Goal: Transaction & Acquisition: Subscribe to service/newsletter

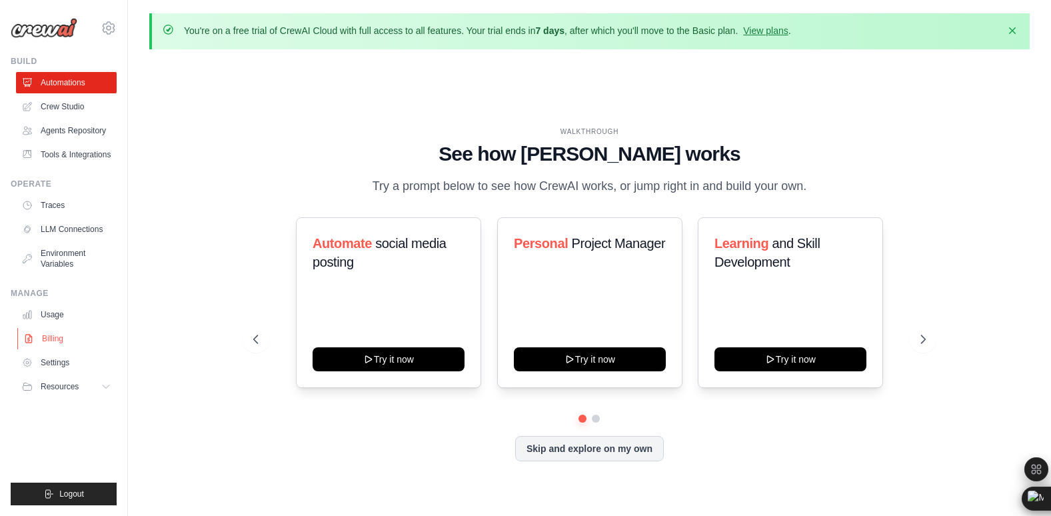
click at [67, 341] on link "Billing" at bounding box center [67, 338] width 101 height 21
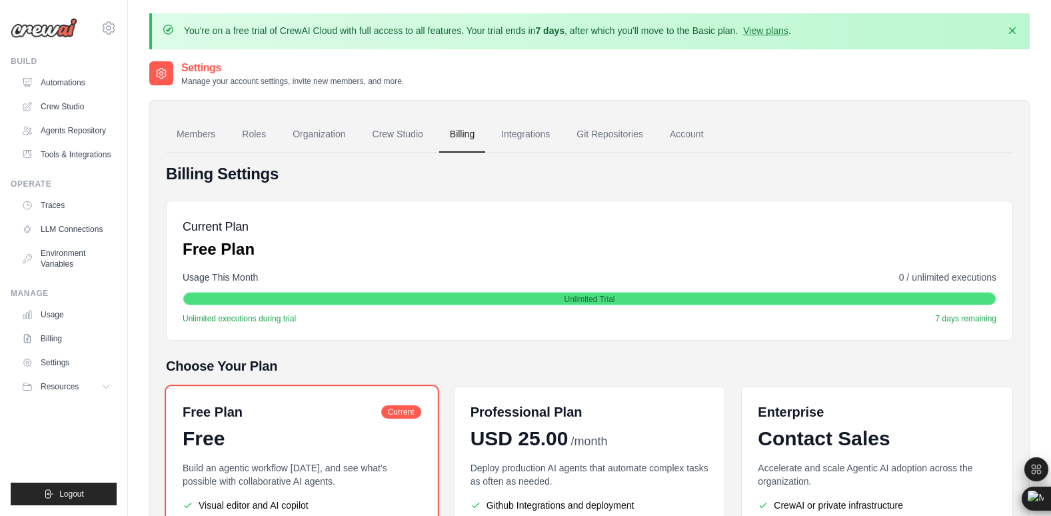
scroll to position [183, 0]
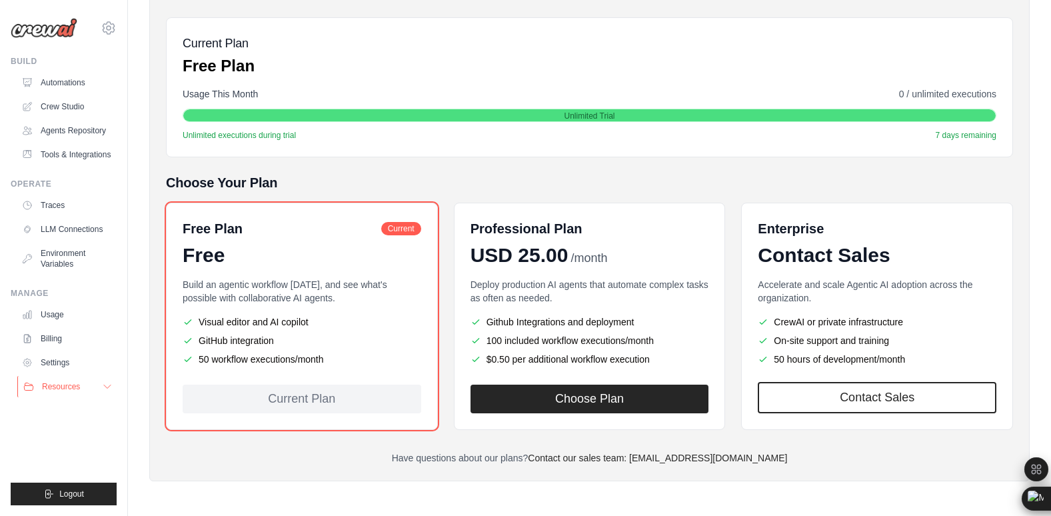
click at [88, 387] on button "Resources" at bounding box center [67, 386] width 101 height 21
click at [72, 397] on button "Resources" at bounding box center [67, 386] width 101 height 21
click at [81, 385] on button "Resources" at bounding box center [67, 386] width 101 height 21
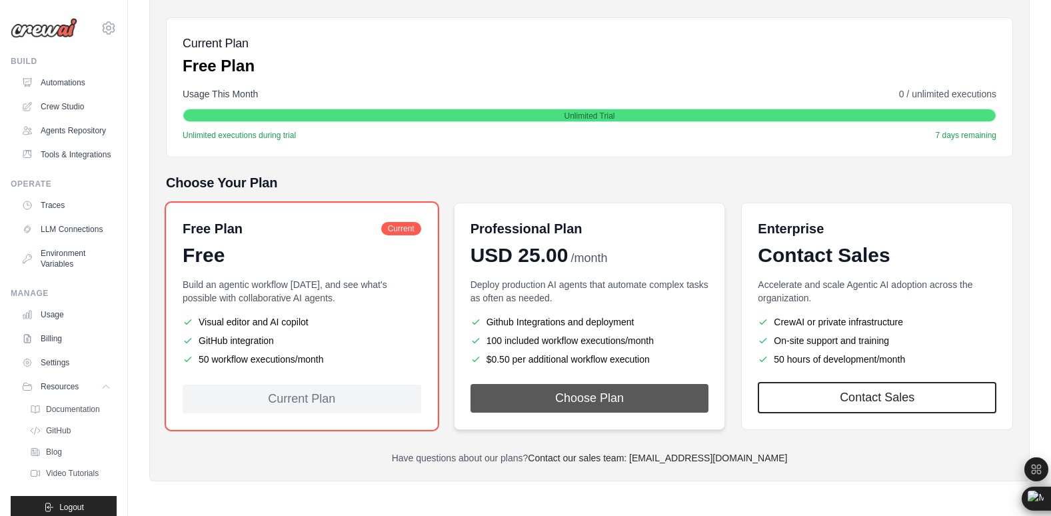
click at [569, 401] on button "Choose Plan" at bounding box center [590, 398] width 239 height 29
